Goal: Information Seeking & Learning: Learn about a topic

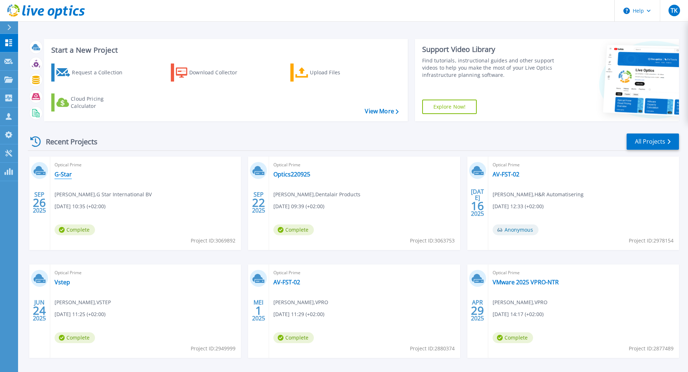
click at [67, 174] on link "G-Star" at bounding box center [63, 174] width 17 height 7
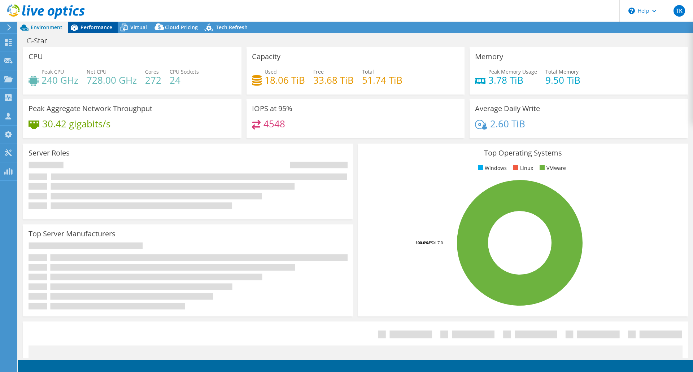
select select "USD"
click at [78, 25] on icon at bounding box center [74, 27] width 13 height 13
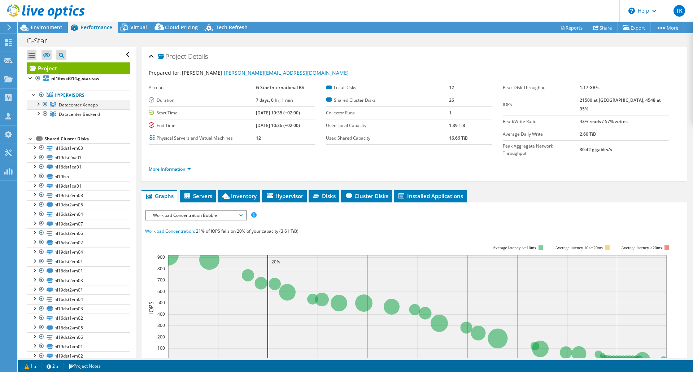
click at [37, 104] on div at bounding box center [37, 103] width 7 height 7
click at [90, 104] on span "Datacenter Xenapp" at bounding box center [78, 105] width 39 height 6
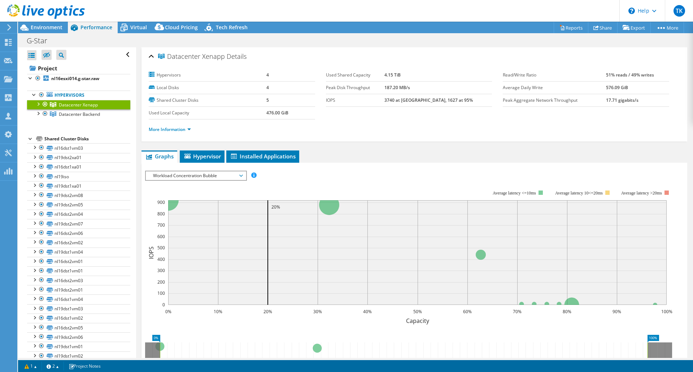
click at [177, 177] on span "Workload Concentration Bubble" at bounding box center [196, 176] width 93 height 9
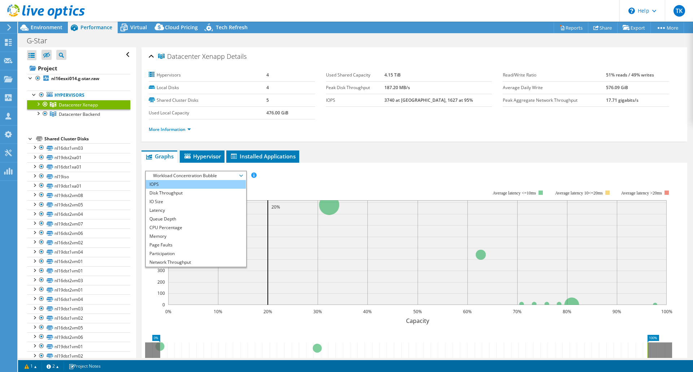
click at [178, 185] on li "IOPS" at bounding box center [196, 184] width 100 height 9
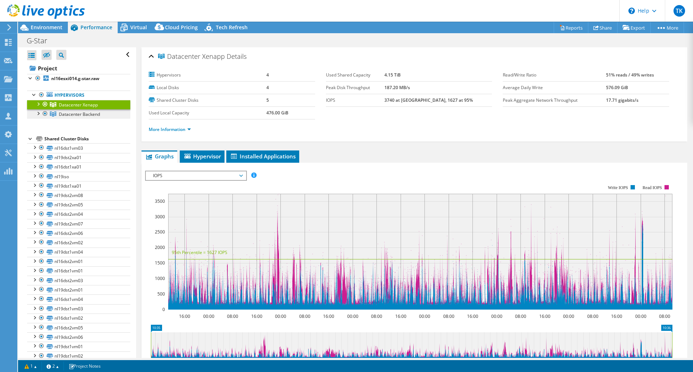
click at [81, 117] on span "Datacenter Backend" at bounding box center [79, 114] width 41 height 6
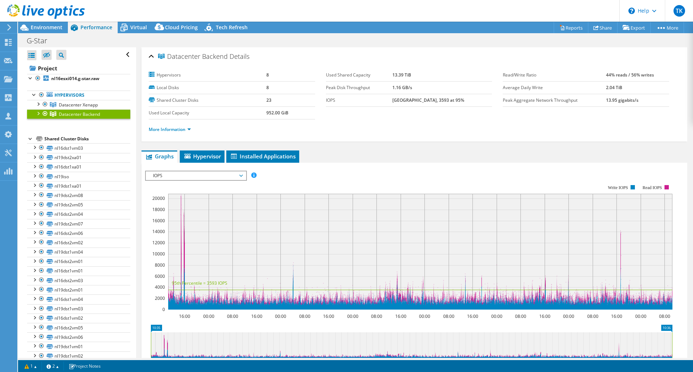
click at [36, 117] on div at bounding box center [37, 112] width 7 height 7
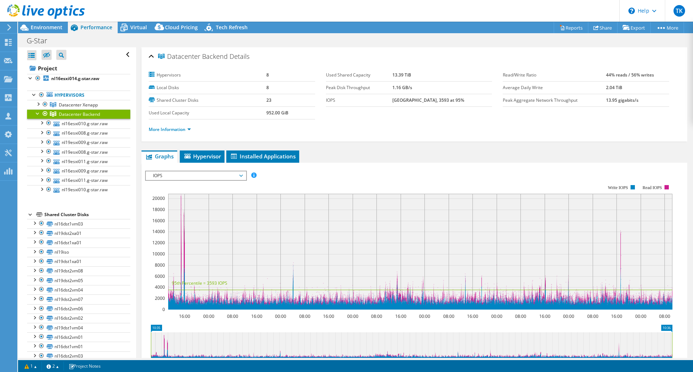
click at [175, 174] on span "IOPS" at bounding box center [196, 176] width 93 height 9
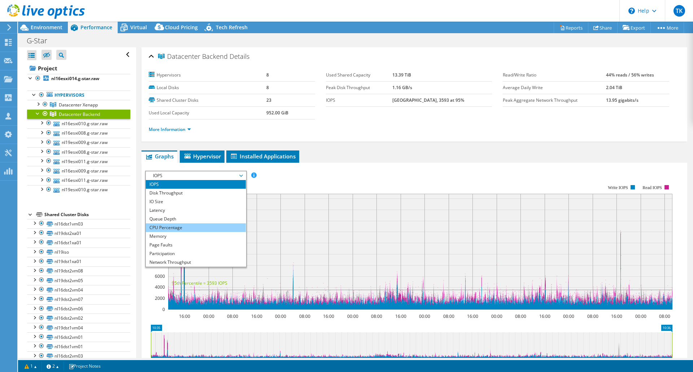
click at [185, 225] on li "CPU Percentage" at bounding box center [196, 228] width 100 height 9
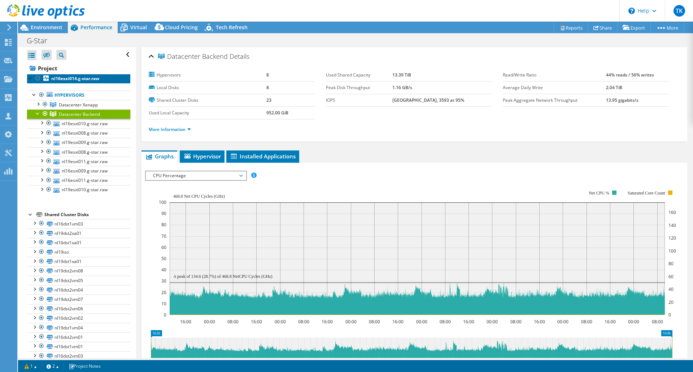
click at [68, 80] on b "nl16esxi014.g-star.raw" at bounding box center [75, 78] width 48 height 6
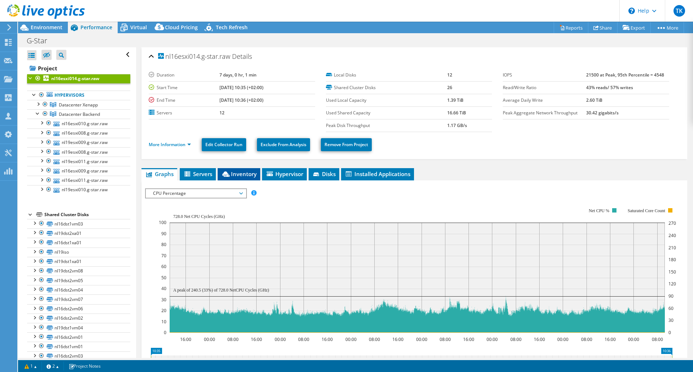
click at [237, 175] on span "Inventory" at bounding box center [238, 173] width 35 height 7
